Goal: Information Seeking & Learning: Learn about a topic

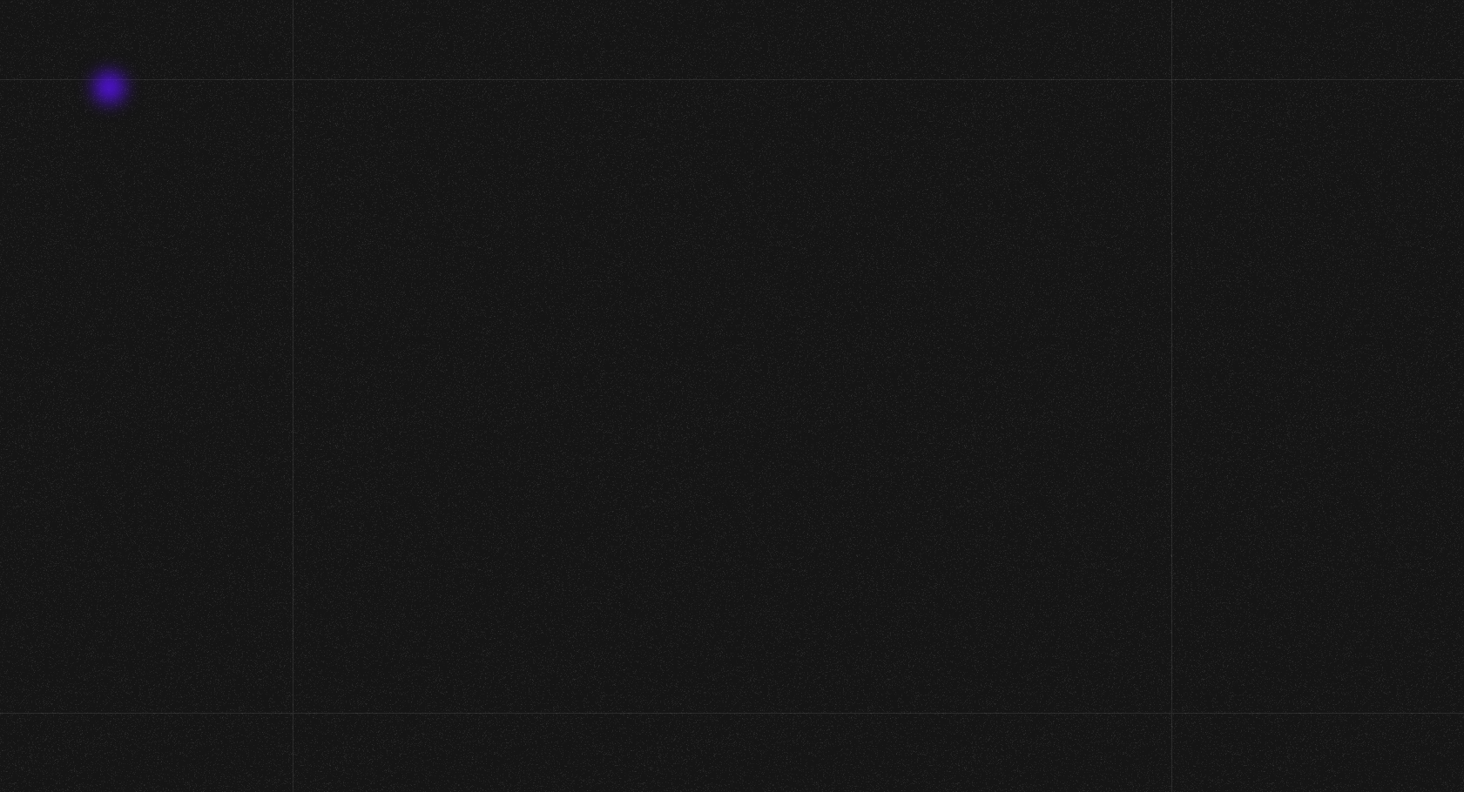
scroll to position [3900, 0]
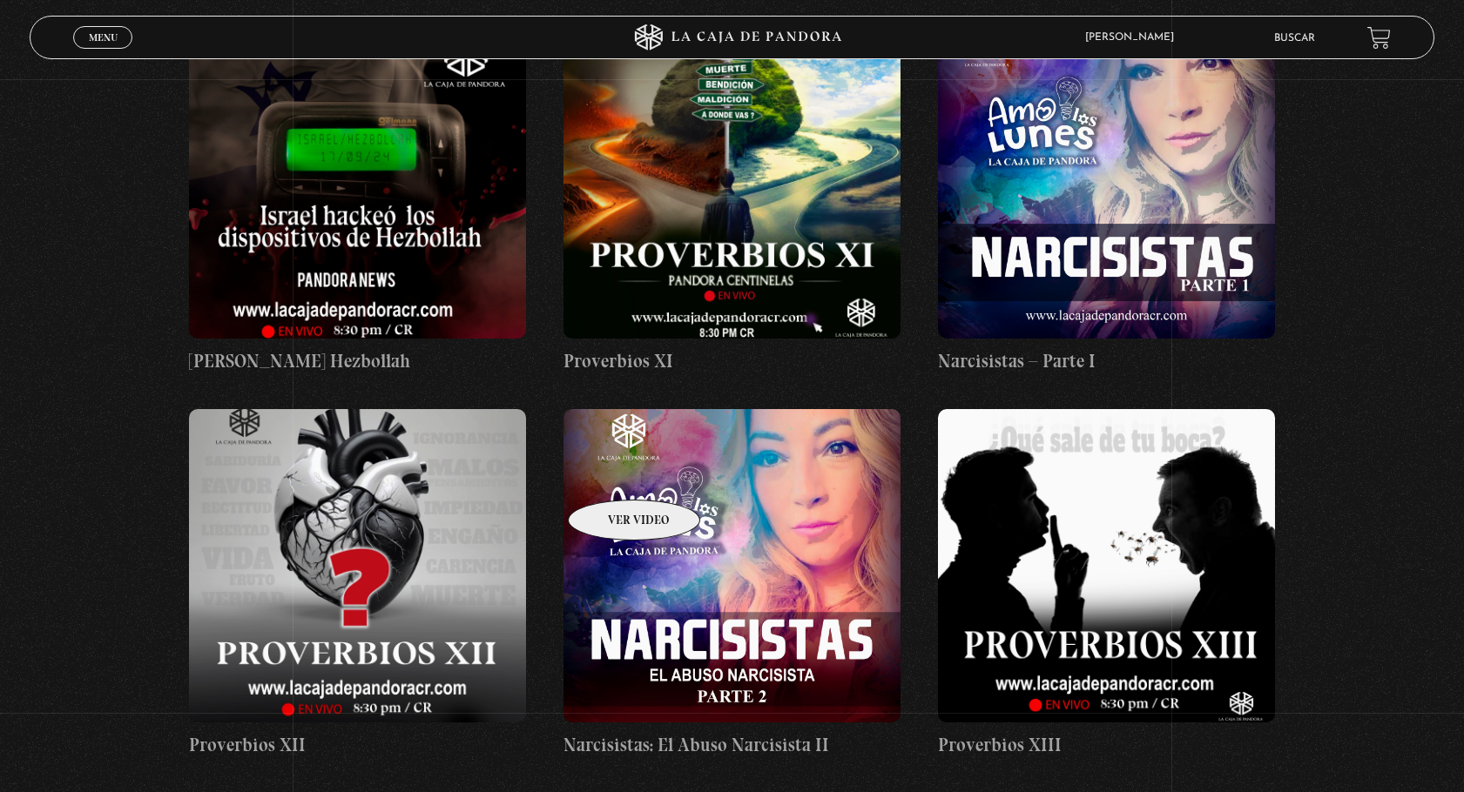
click at [617, 478] on figure at bounding box center [731, 566] width 337 height 314
